Goal: Submit feedback/report problem

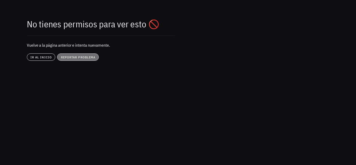
click at [79, 59] on span "reportar problema" at bounding box center [78, 57] width 35 height 4
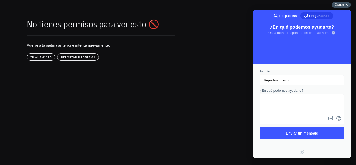
click at [345, 5] on div "Cerrar cross-small" at bounding box center [341, 4] width 19 height 5
